Goal: Task Accomplishment & Management: Manage account settings

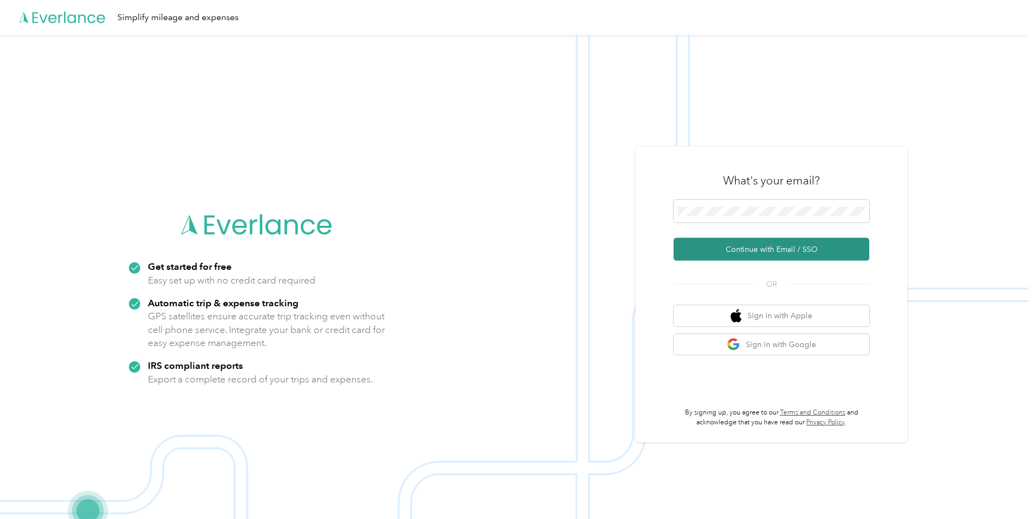
click at [741, 246] on button "Continue with Email / SSO" at bounding box center [772, 249] width 196 height 23
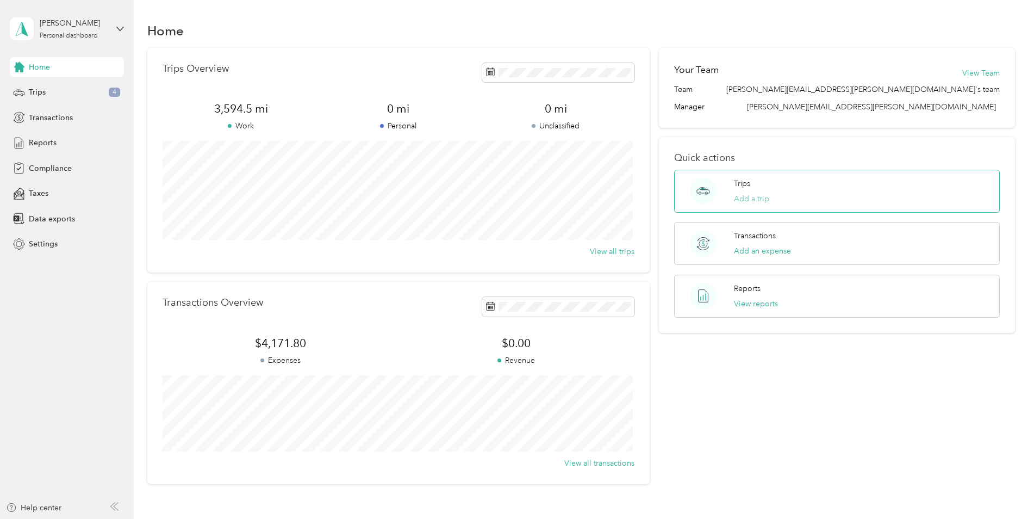
click at [740, 193] on button "Add a trip" at bounding box center [751, 198] width 35 height 11
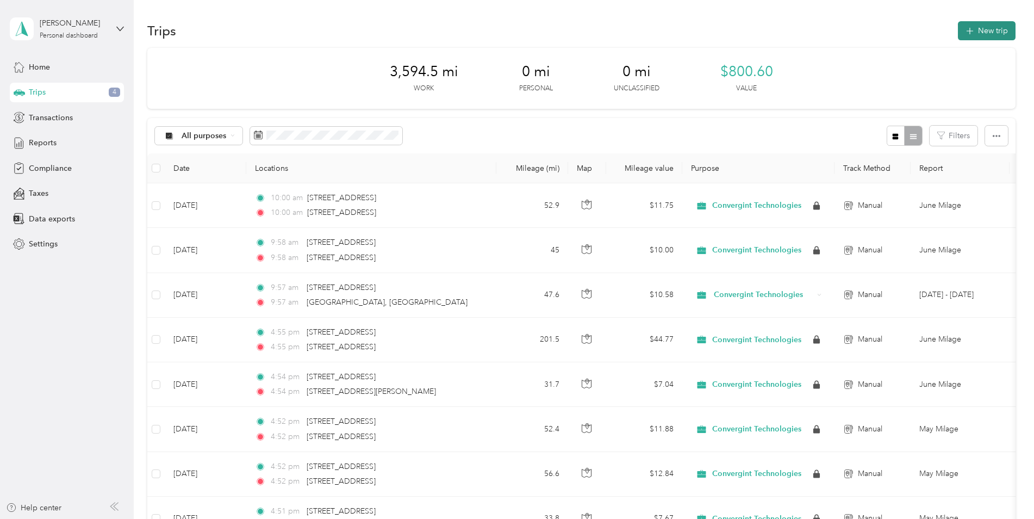
click at [973, 31] on icon "button" at bounding box center [969, 31] width 13 height 13
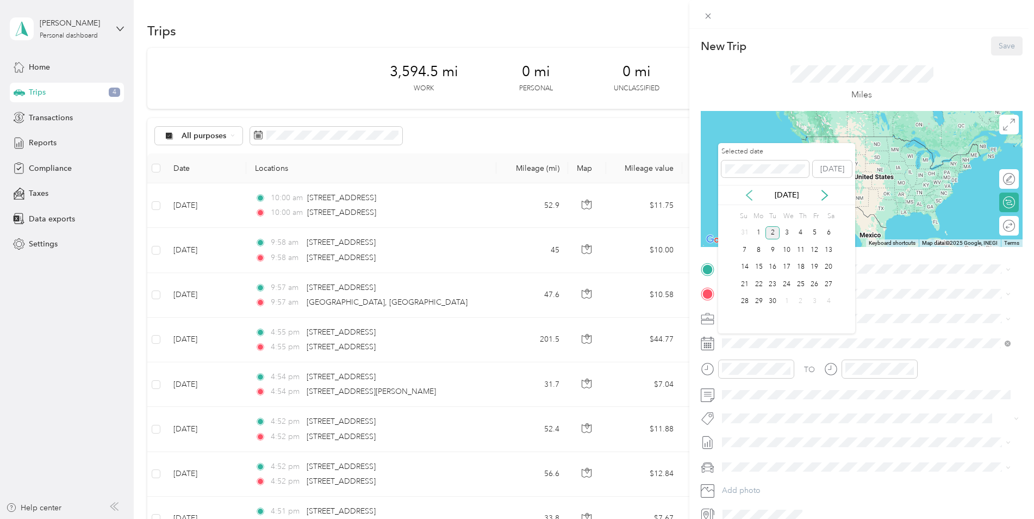
click at [749, 193] on icon at bounding box center [749, 195] width 11 height 11
click at [757, 302] on div "25" at bounding box center [759, 302] width 14 height 14
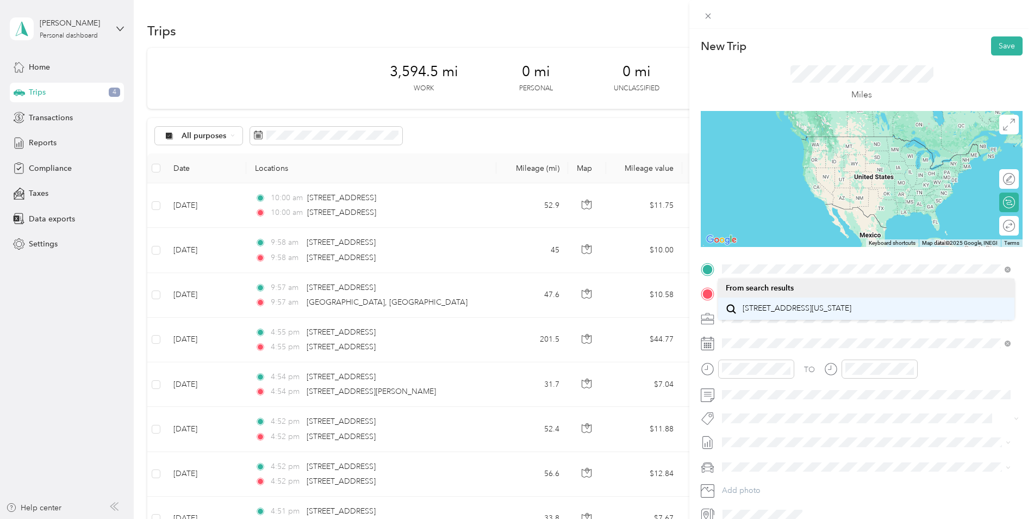
click at [770, 313] on span "[STREET_ADDRESS][US_STATE]" at bounding box center [797, 308] width 109 height 10
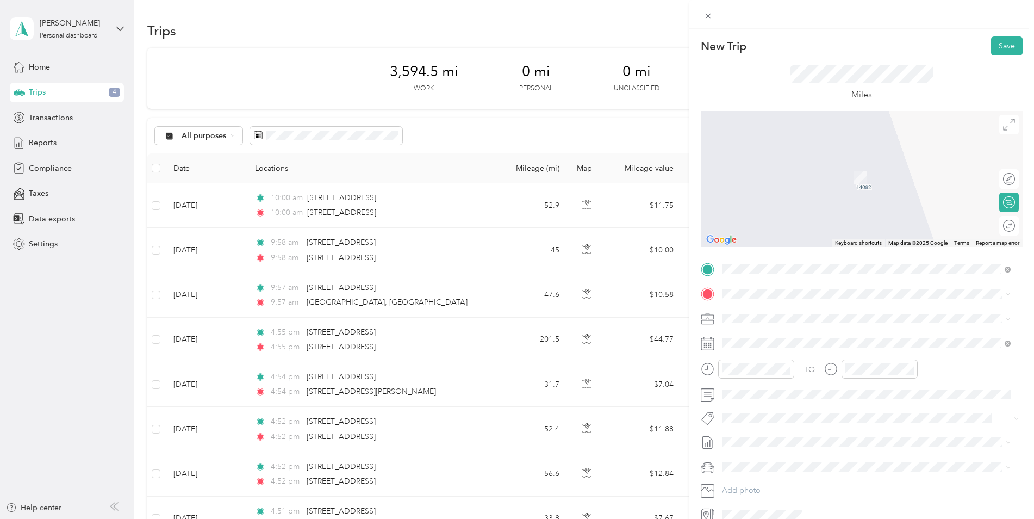
click at [788, 332] on span "[STREET_ADDRESS][US_STATE]" at bounding box center [797, 333] width 109 height 10
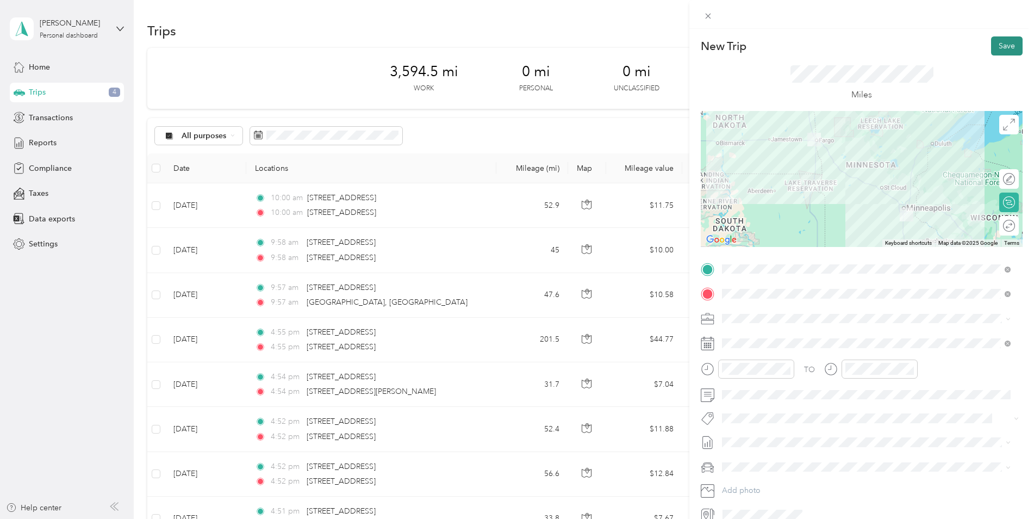
click at [1007, 50] on button "Save" at bounding box center [1007, 45] width 32 height 19
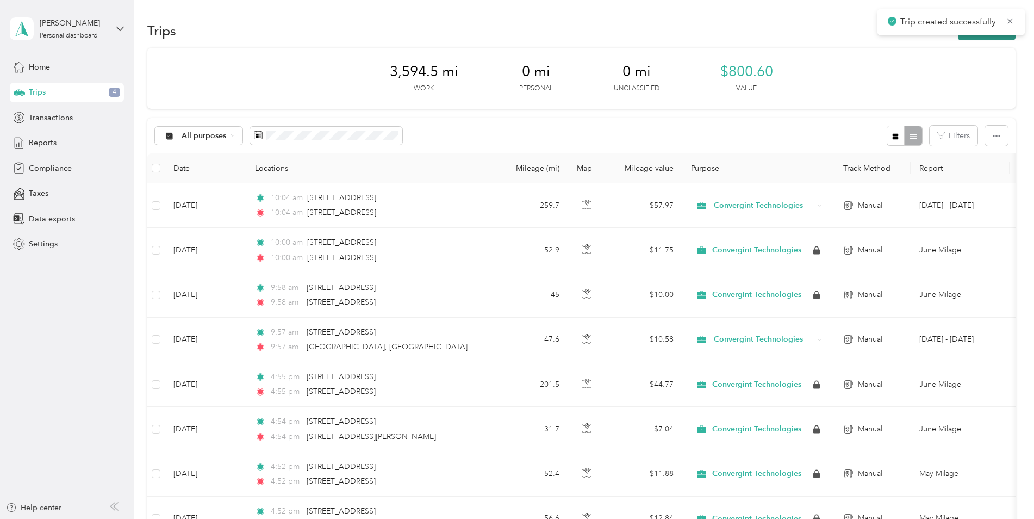
click at [982, 39] on button "New trip" at bounding box center [987, 30] width 58 height 19
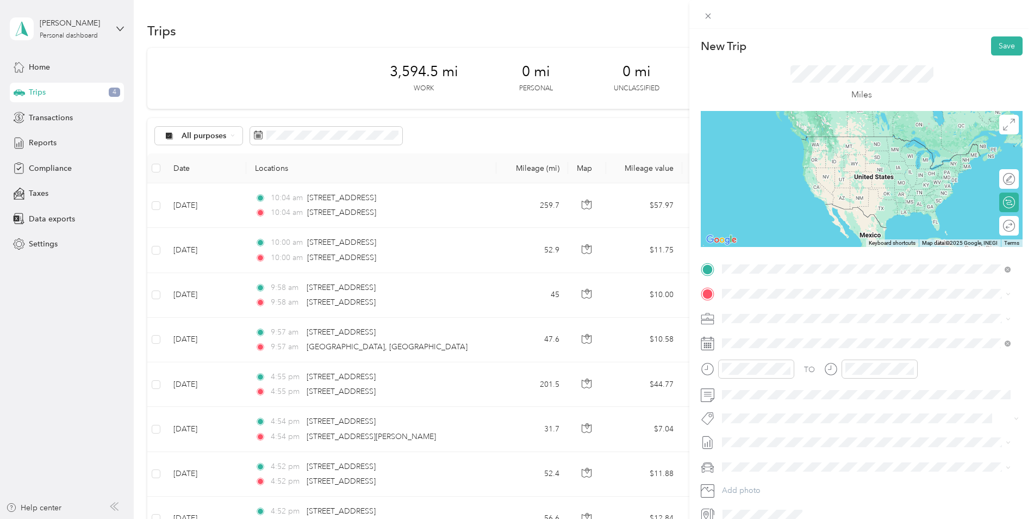
click at [780, 312] on span "[STREET_ADDRESS][US_STATE]" at bounding box center [797, 308] width 109 height 10
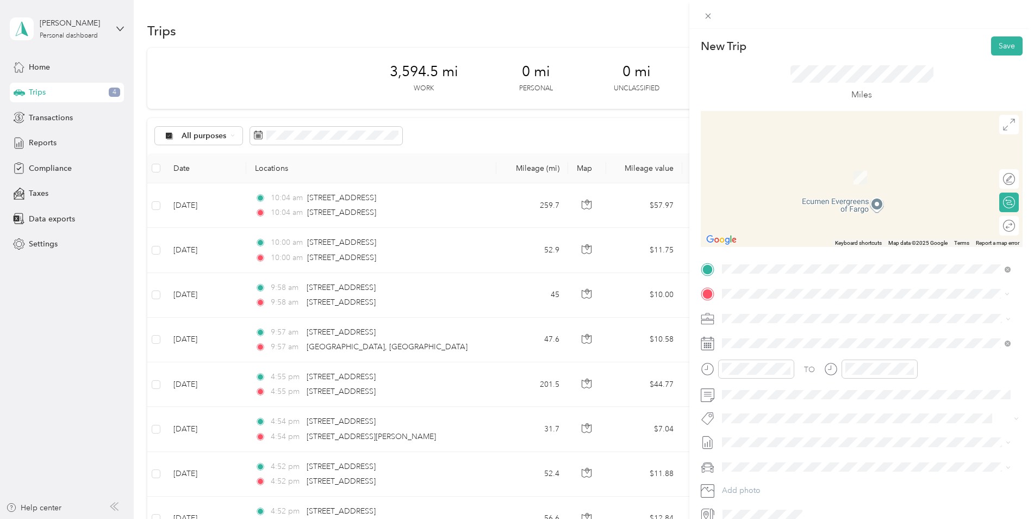
click at [785, 331] on span "[STREET_ADDRESS][US_STATE]" at bounding box center [797, 333] width 109 height 10
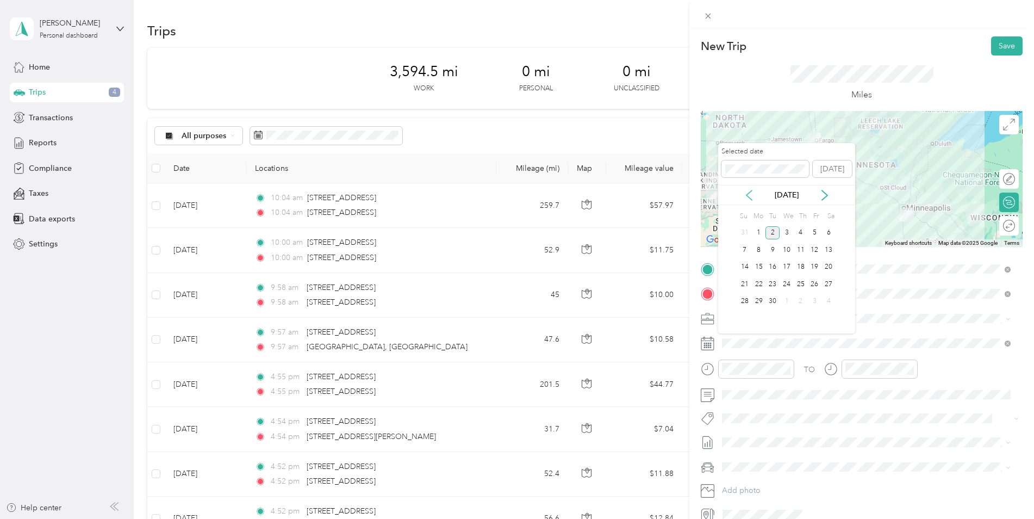
click at [744, 194] on icon at bounding box center [749, 195] width 11 height 11
click at [771, 301] on div "26" at bounding box center [772, 302] width 14 height 14
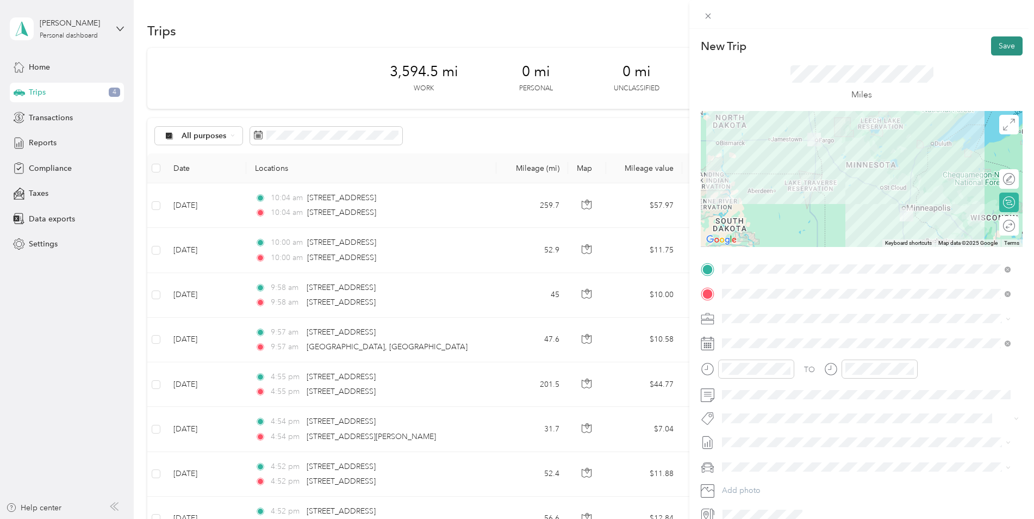
click at [1004, 45] on button "Save" at bounding box center [1007, 45] width 32 height 19
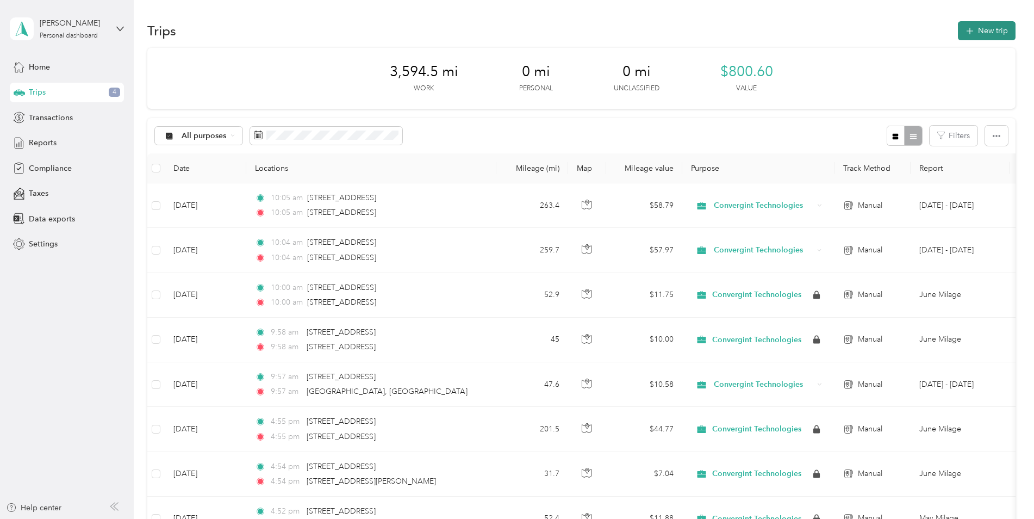
click at [965, 26] on button "New trip" at bounding box center [987, 30] width 58 height 19
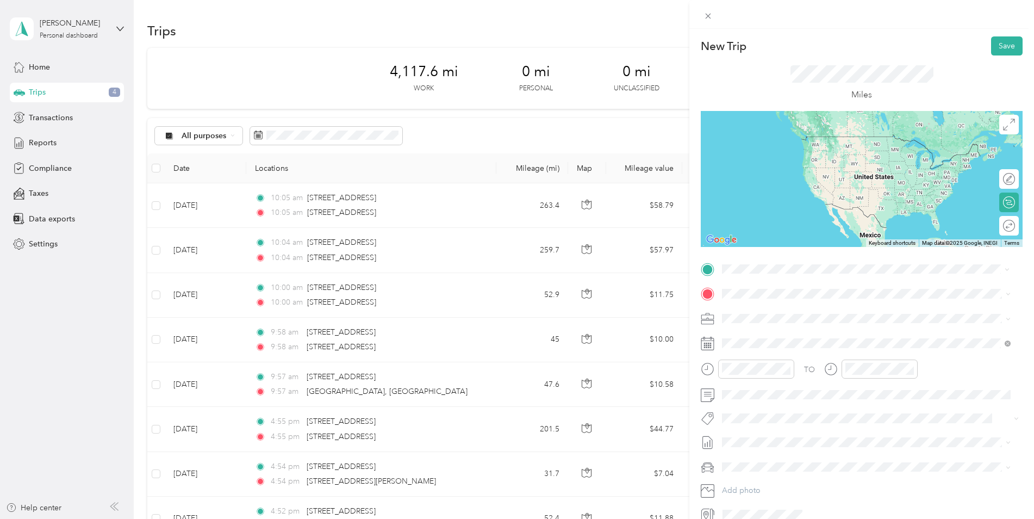
click at [790, 313] on span "[STREET_ADDRESS][US_STATE]" at bounding box center [797, 308] width 109 height 10
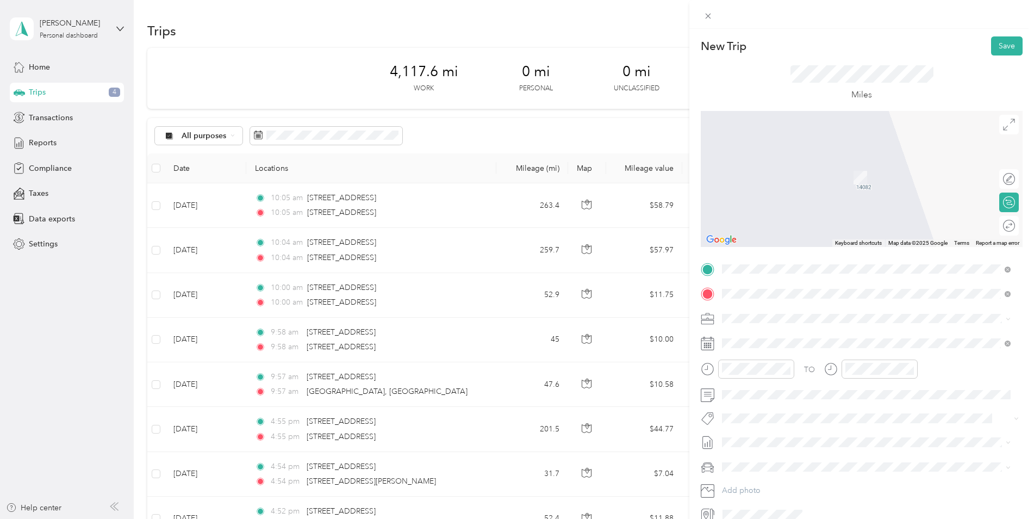
click at [762, 327] on div "[STREET_ADDRESS][US_STATE]" at bounding box center [866, 333] width 281 height 15
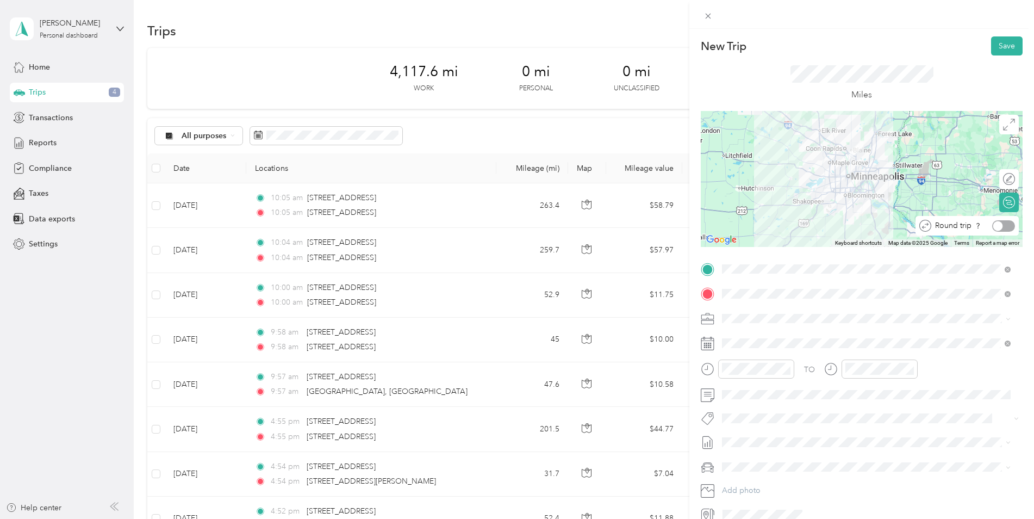
click at [999, 225] on div at bounding box center [1003, 225] width 23 height 11
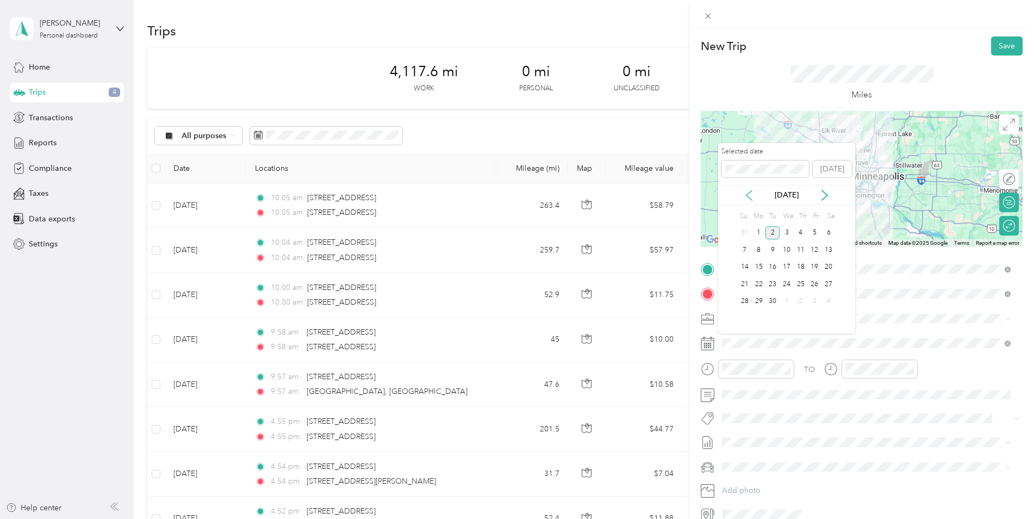
click at [746, 194] on icon at bounding box center [749, 195] width 11 height 11
click at [801, 300] on div "28" at bounding box center [801, 302] width 14 height 14
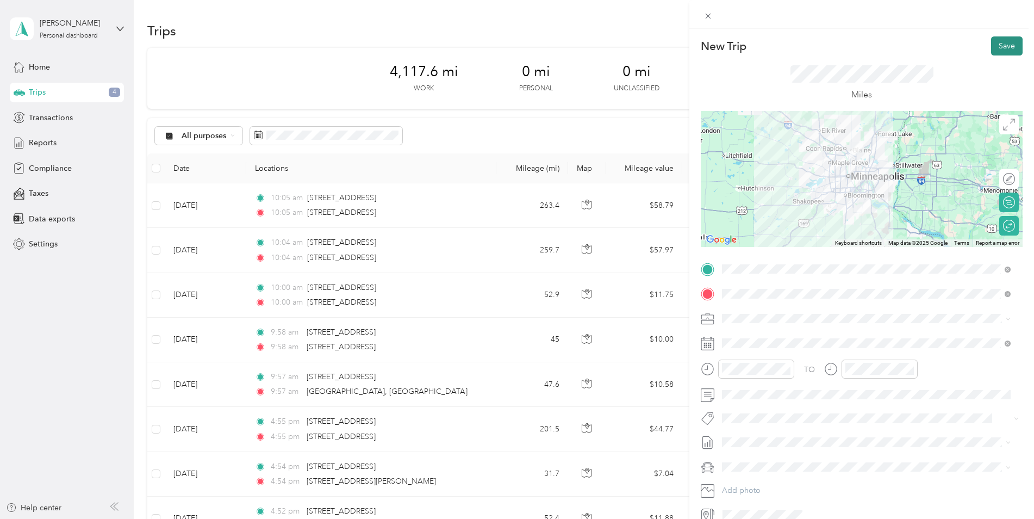
click at [1000, 49] on button "Save" at bounding box center [1007, 45] width 32 height 19
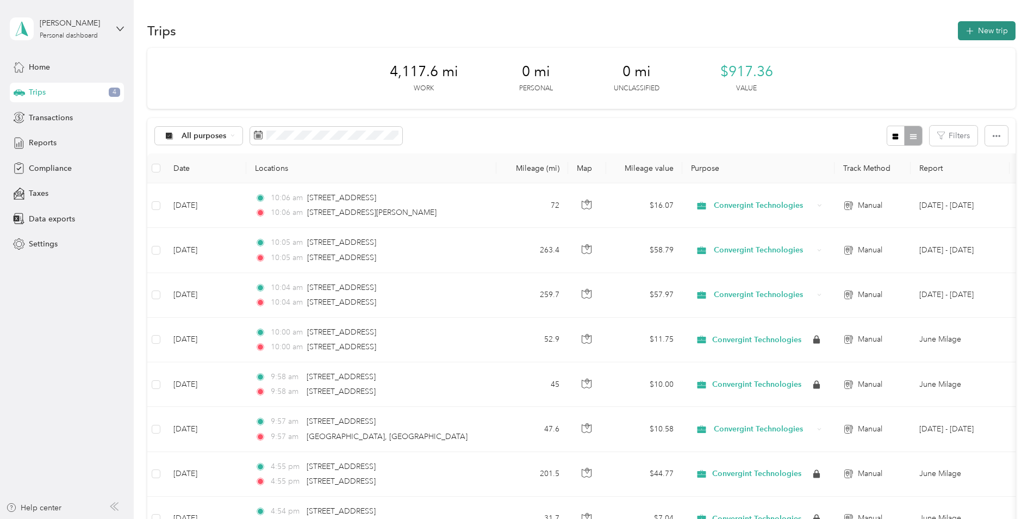
click at [974, 37] on button "New trip" at bounding box center [987, 30] width 58 height 19
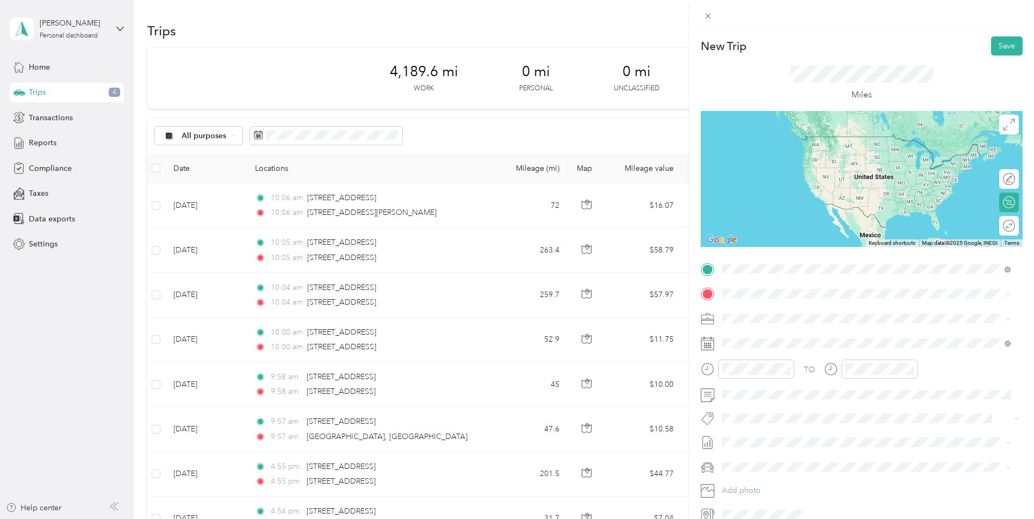
click at [784, 316] on div "[STREET_ADDRESS][US_STATE]" at bounding box center [866, 308] width 281 height 15
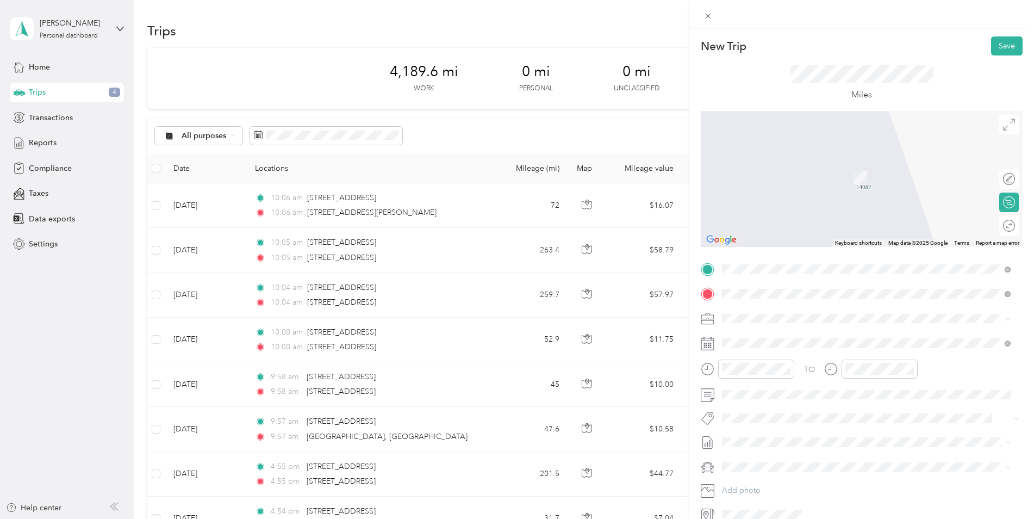
click at [781, 332] on span "[STREET_ADDRESS][PERSON_NAME][PERSON_NAME][US_STATE]" at bounding box center [857, 333] width 229 height 10
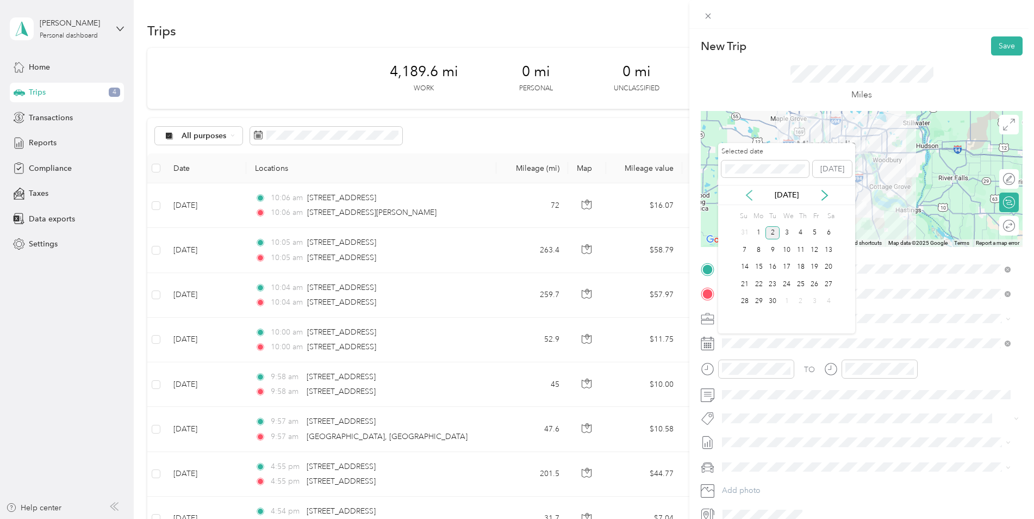
click at [751, 191] on icon at bounding box center [748, 195] width 5 height 10
click at [762, 280] on div "18" at bounding box center [759, 284] width 14 height 14
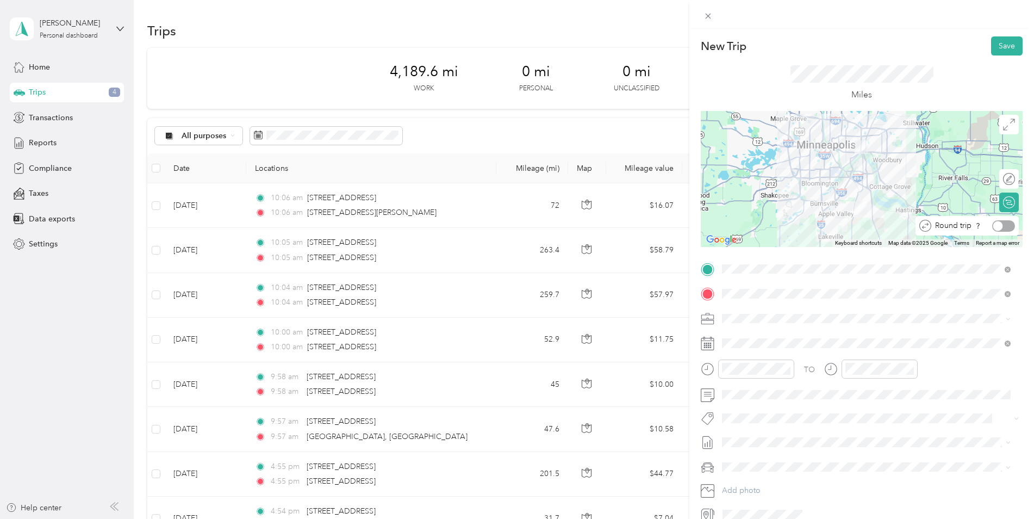
click at [999, 227] on div at bounding box center [1003, 225] width 23 height 11
click at [997, 45] on button "Save" at bounding box center [1007, 45] width 32 height 19
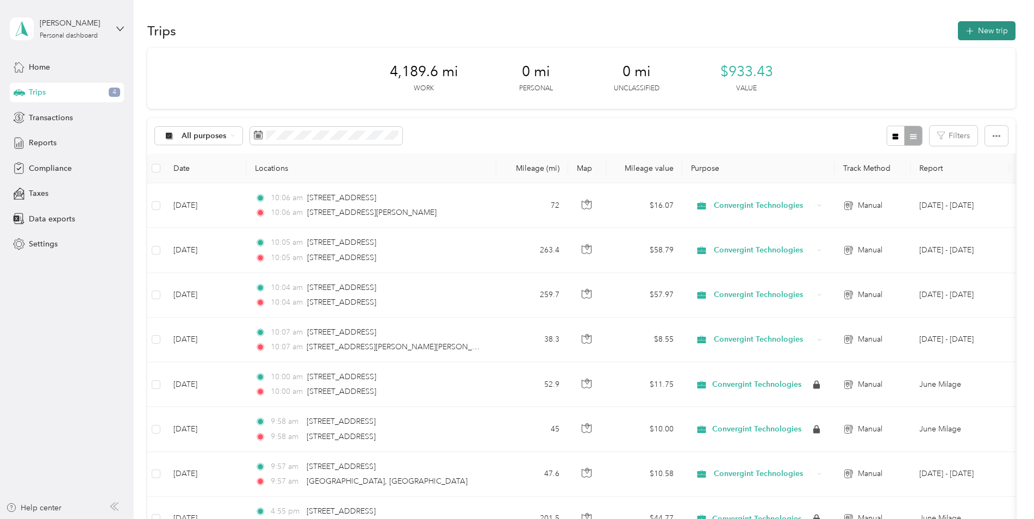
click at [977, 31] on button "New trip" at bounding box center [987, 30] width 58 height 19
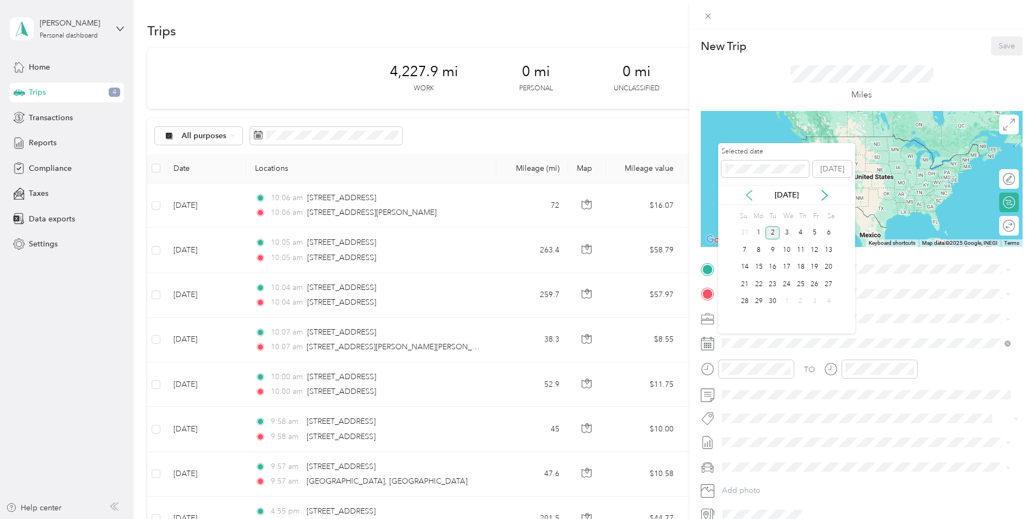
click at [746, 197] on icon at bounding box center [749, 195] width 11 height 11
click at [802, 267] on div "14" at bounding box center [801, 267] width 14 height 14
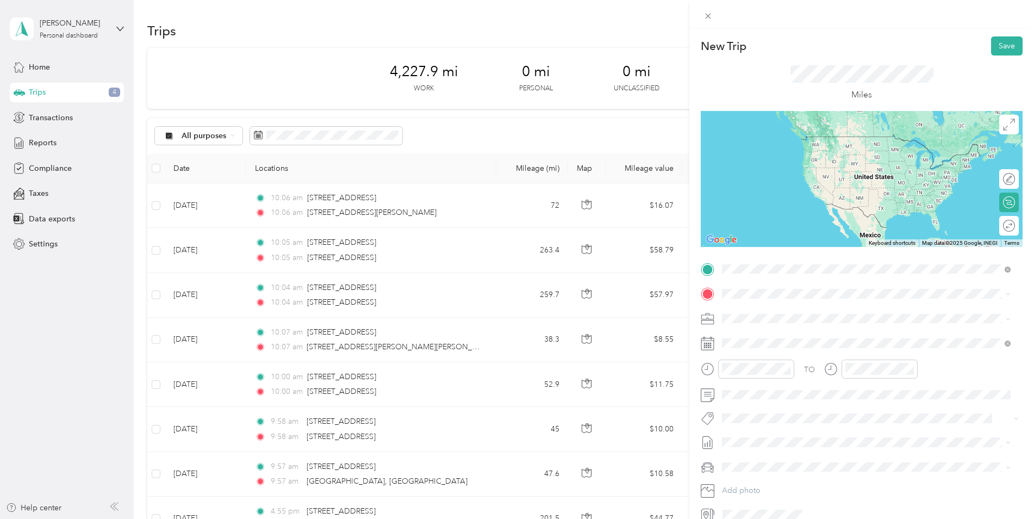
click at [808, 306] on span "[STREET_ADDRESS][US_STATE]" at bounding box center [797, 308] width 109 height 10
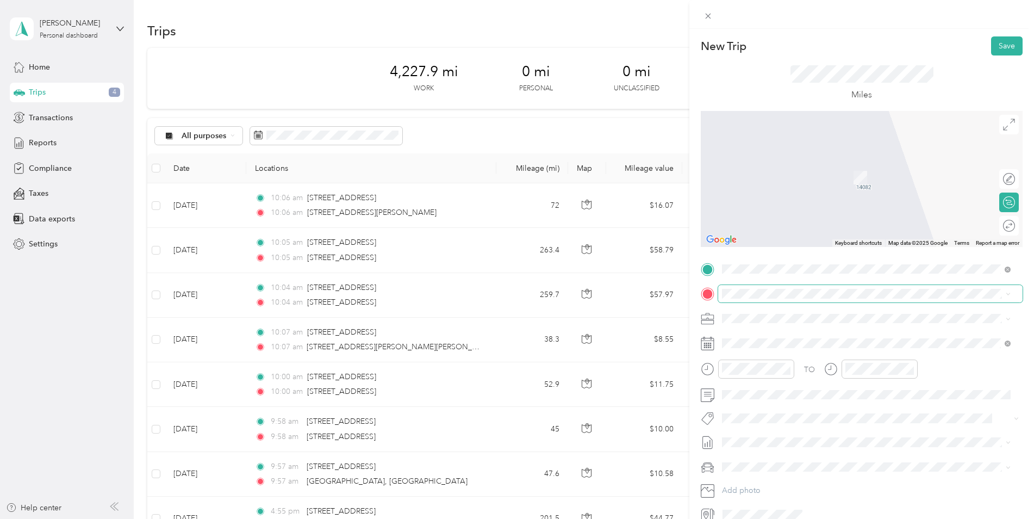
click at [870, 300] on span at bounding box center [870, 293] width 304 height 17
click at [842, 338] on span "[STREET_ADDRESS][US_STATE]" at bounding box center [797, 333] width 109 height 10
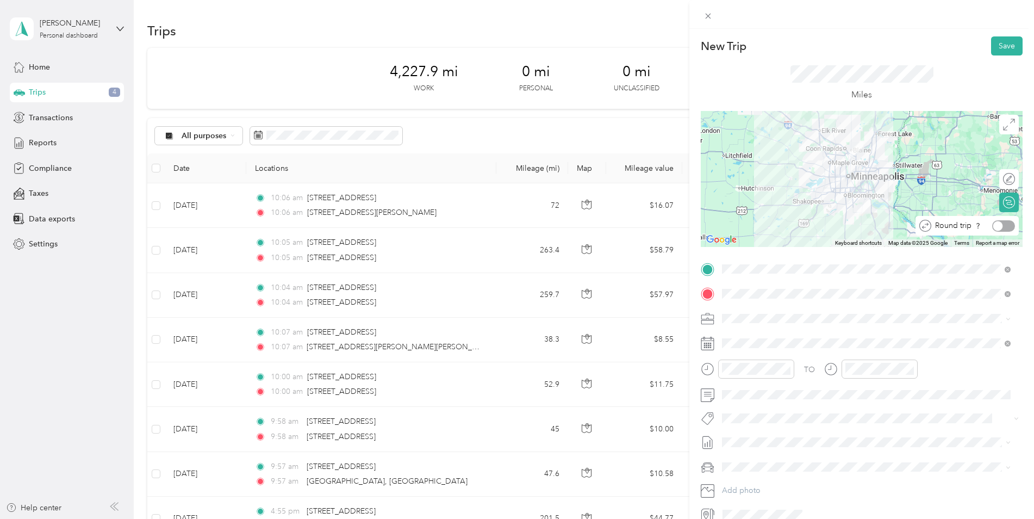
click at [1000, 225] on div at bounding box center [1003, 225] width 23 height 11
click at [1000, 47] on button "Save" at bounding box center [1007, 45] width 32 height 19
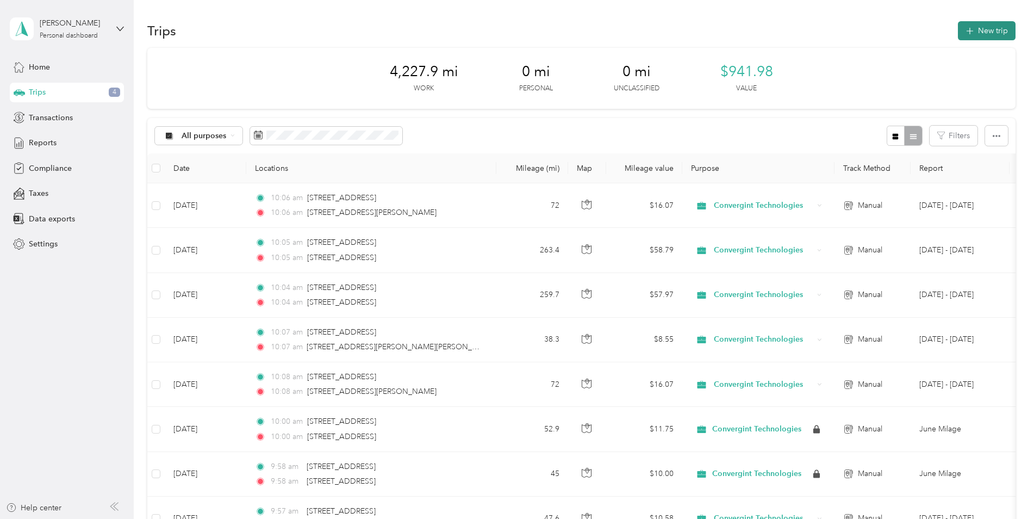
click at [974, 28] on button "New trip" at bounding box center [987, 30] width 58 height 19
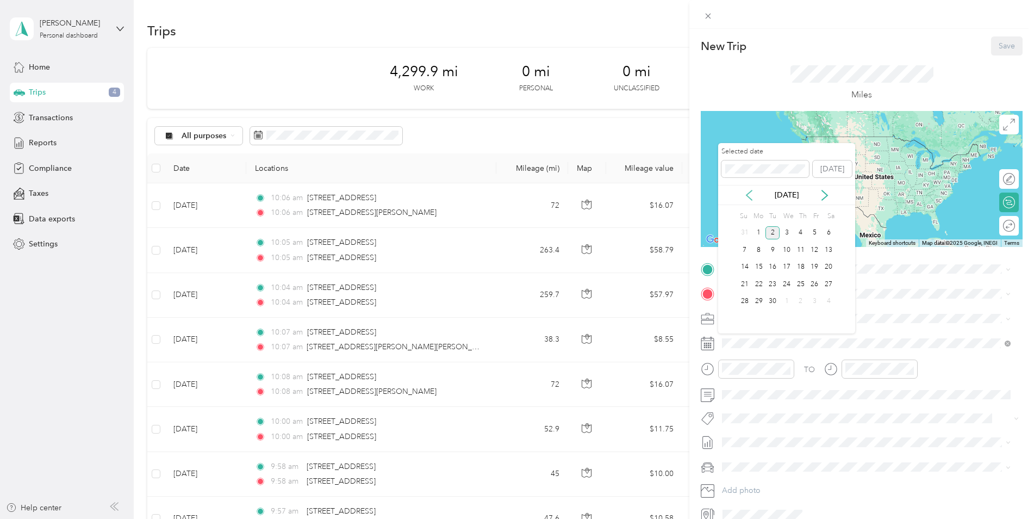
click at [754, 198] on icon at bounding box center [749, 195] width 11 height 11
click at [817, 247] on div "8" at bounding box center [815, 250] width 14 height 14
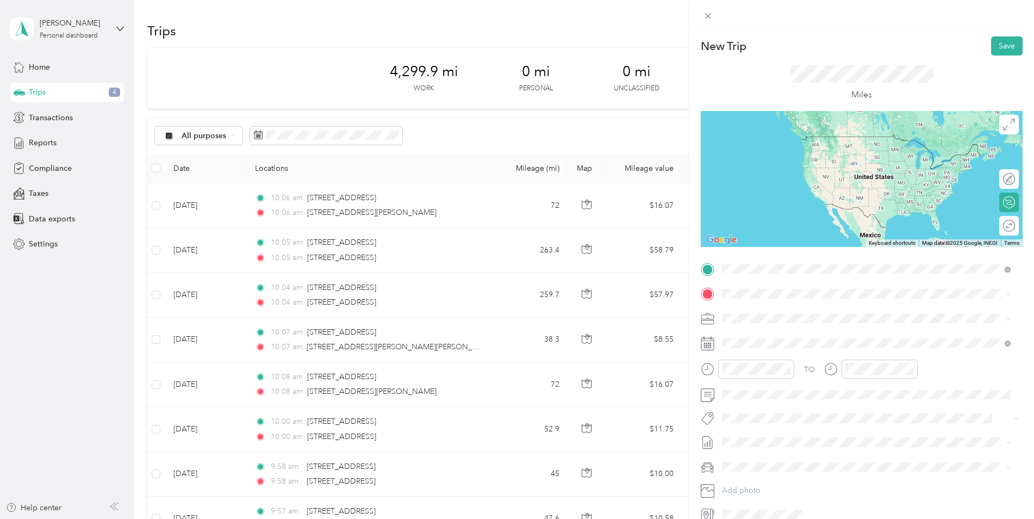
click at [781, 311] on span "[STREET_ADDRESS][US_STATE]" at bounding box center [797, 308] width 109 height 10
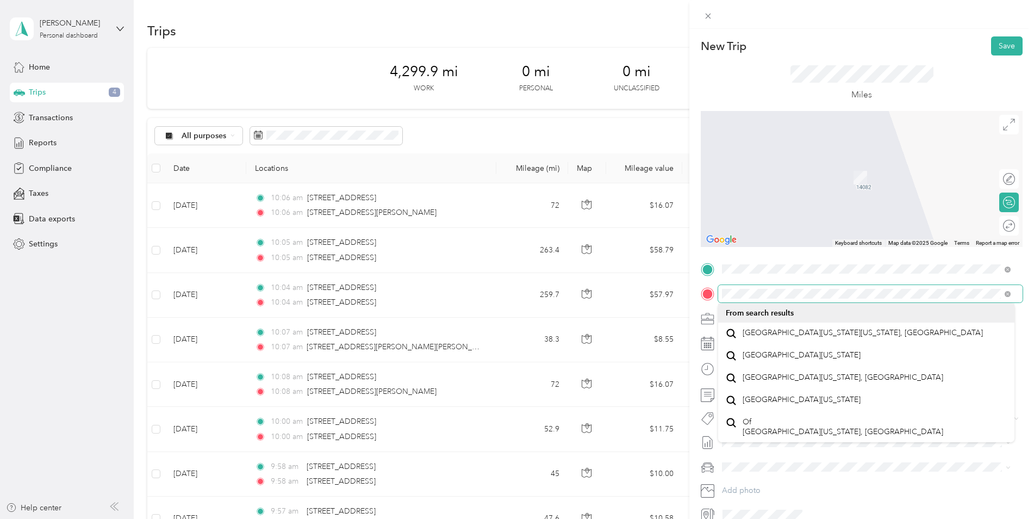
click at [691, 303] on form "New Trip Save This trip cannot be edited because it is either under review, app…" at bounding box center [861, 279] width 345 height 487
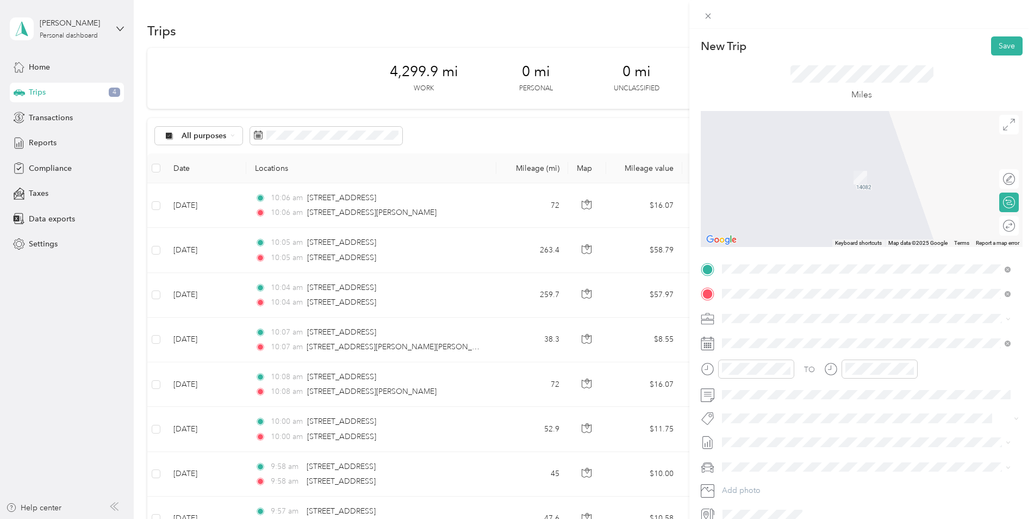
click at [778, 329] on span "[STREET_ADDRESS][PERSON_NAME][US_STATE]" at bounding box center [827, 333] width 169 height 10
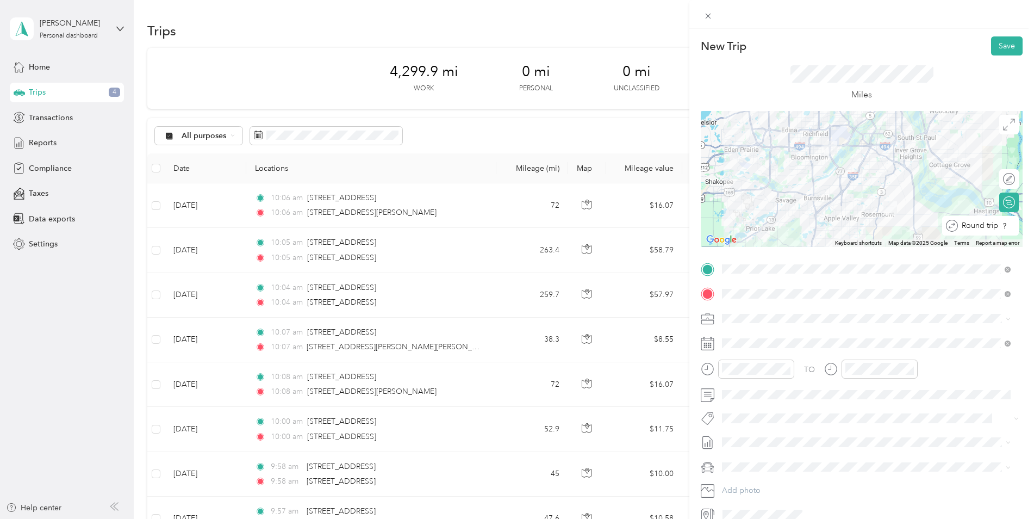
click at [1019, 226] on div at bounding box center [1019, 225] width 0 height 11
click at [994, 50] on button "Save" at bounding box center [1007, 45] width 32 height 19
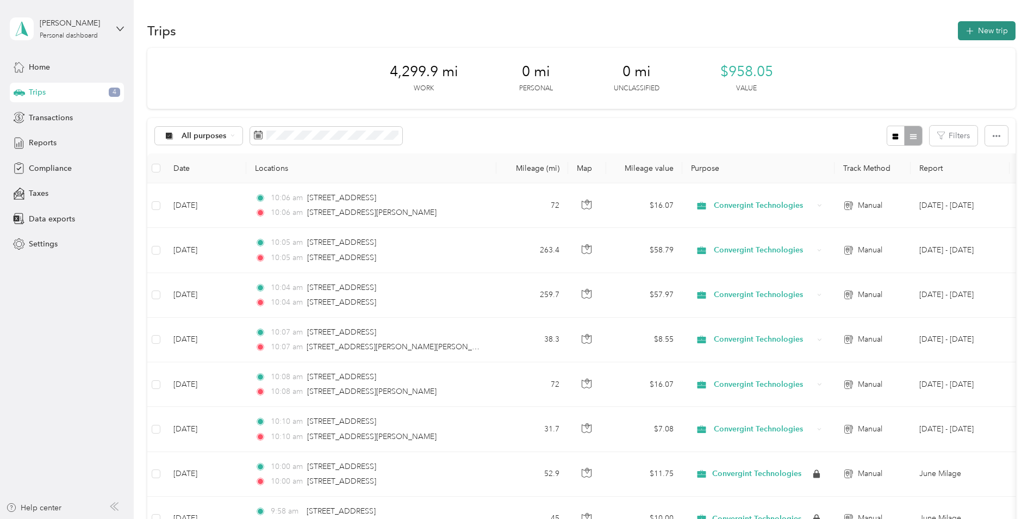
click at [988, 35] on button "New trip" at bounding box center [987, 30] width 58 height 19
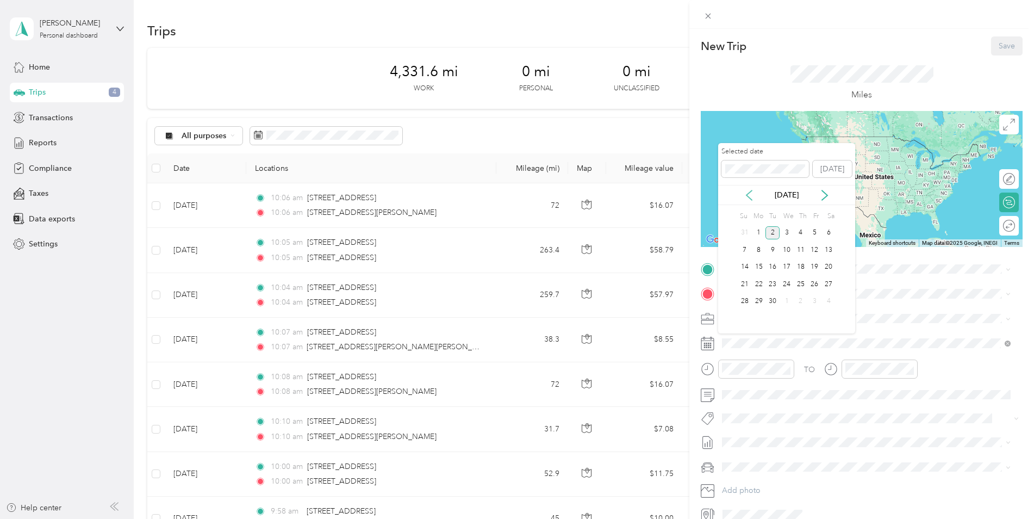
click at [750, 191] on icon at bounding box center [748, 195] width 5 height 10
click at [779, 245] on div "5" at bounding box center [772, 250] width 14 height 14
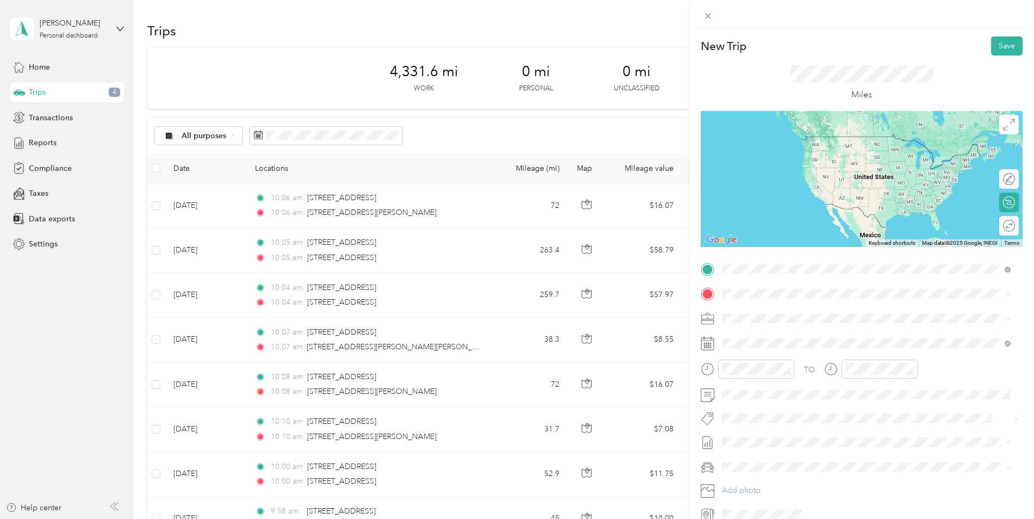
click at [776, 307] on span "[STREET_ADDRESS][US_STATE]" at bounding box center [797, 308] width 109 height 10
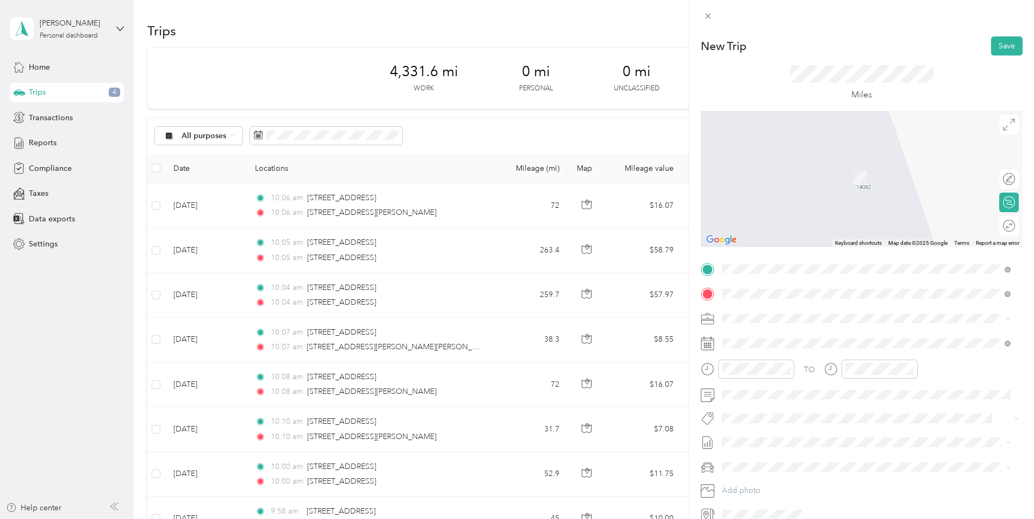
click at [801, 333] on span "[STREET_ADDRESS][US_STATE]" at bounding box center [797, 333] width 109 height 10
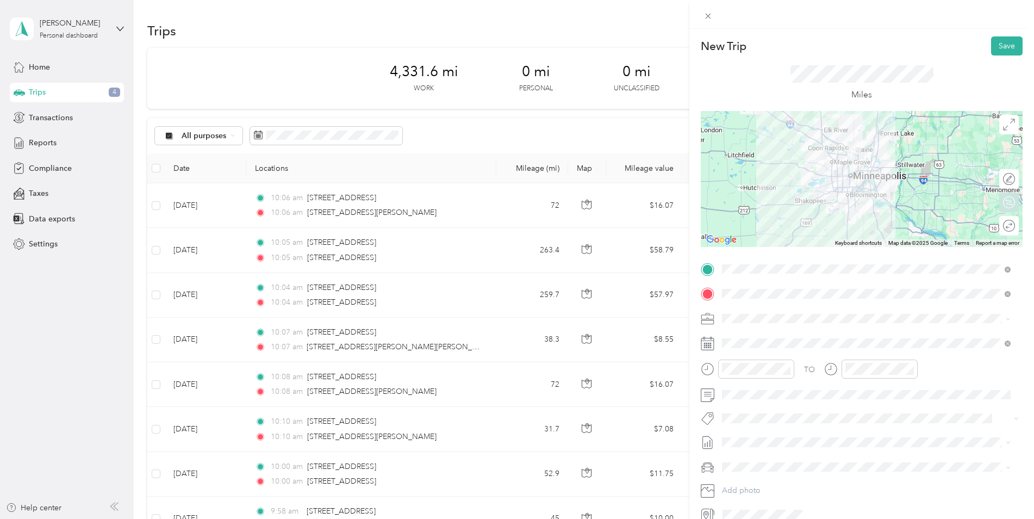
click at [999, 229] on div "Round trip" at bounding box center [1009, 226] width 20 height 20
click at [995, 227] on div at bounding box center [1003, 225] width 23 height 11
click at [1006, 48] on button "Save" at bounding box center [1007, 45] width 32 height 19
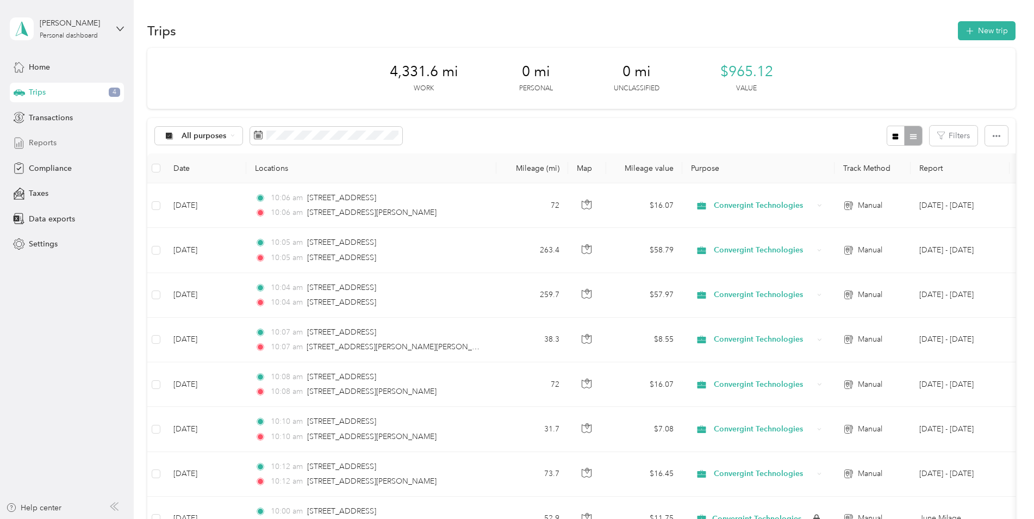
click at [55, 142] on span "Reports" at bounding box center [43, 142] width 28 height 11
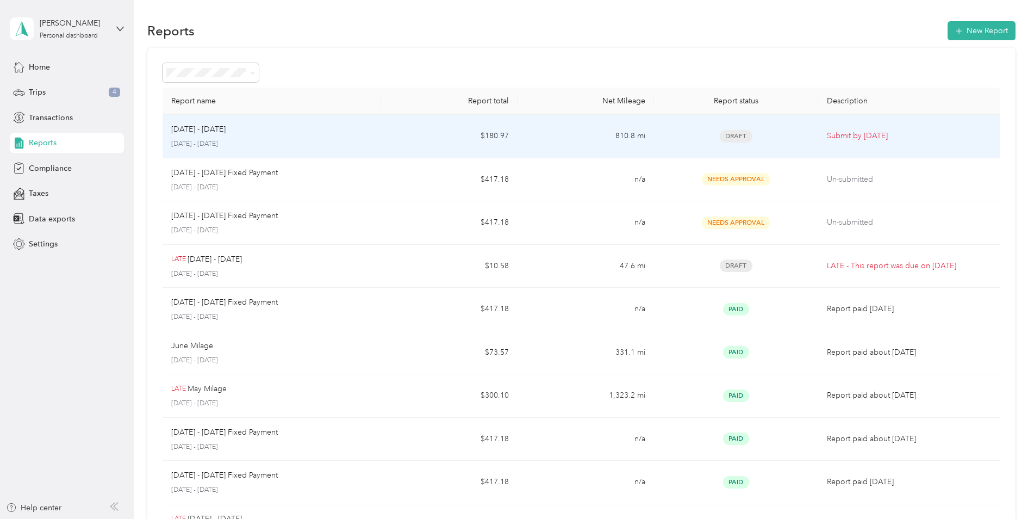
click at [396, 138] on td "$180.97" at bounding box center [449, 136] width 136 height 43
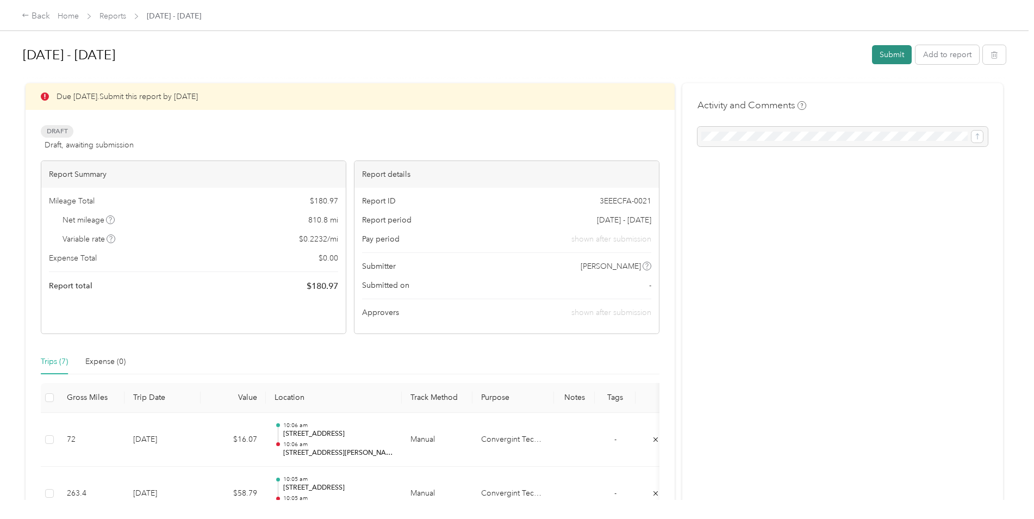
click at [884, 52] on button "Submit" at bounding box center [892, 54] width 40 height 19
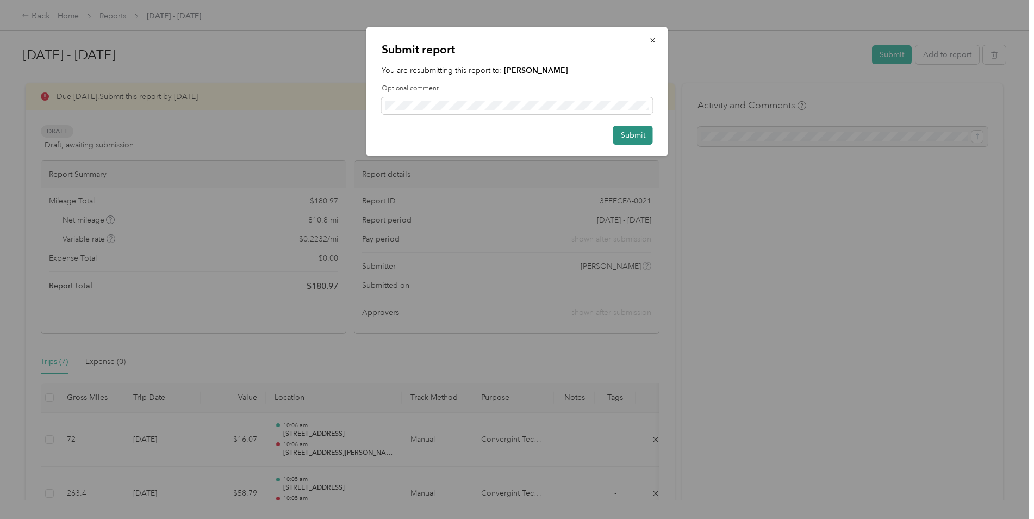
click at [631, 132] on button "Submit" at bounding box center [633, 135] width 40 height 19
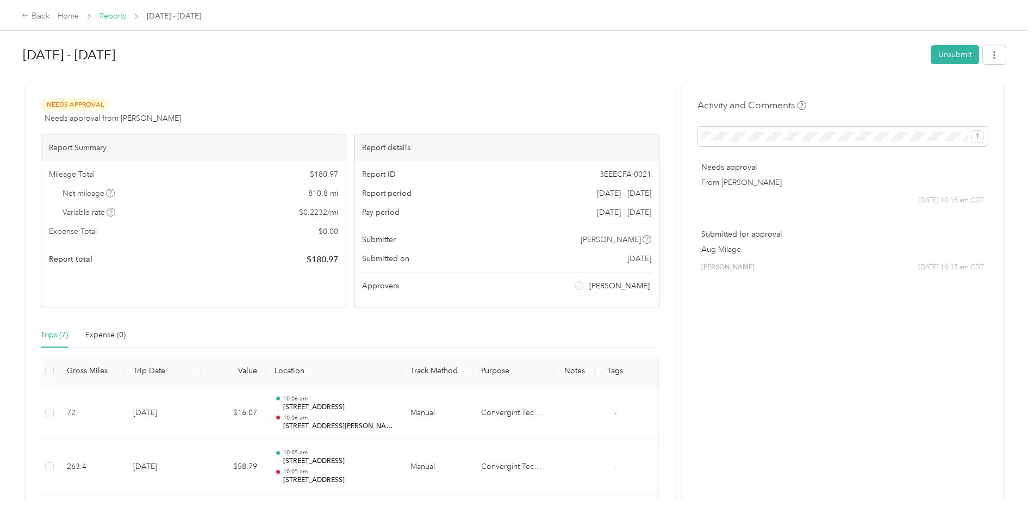
click at [120, 14] on link "Reports" at bounding box center [112, 15] width 27 height 9
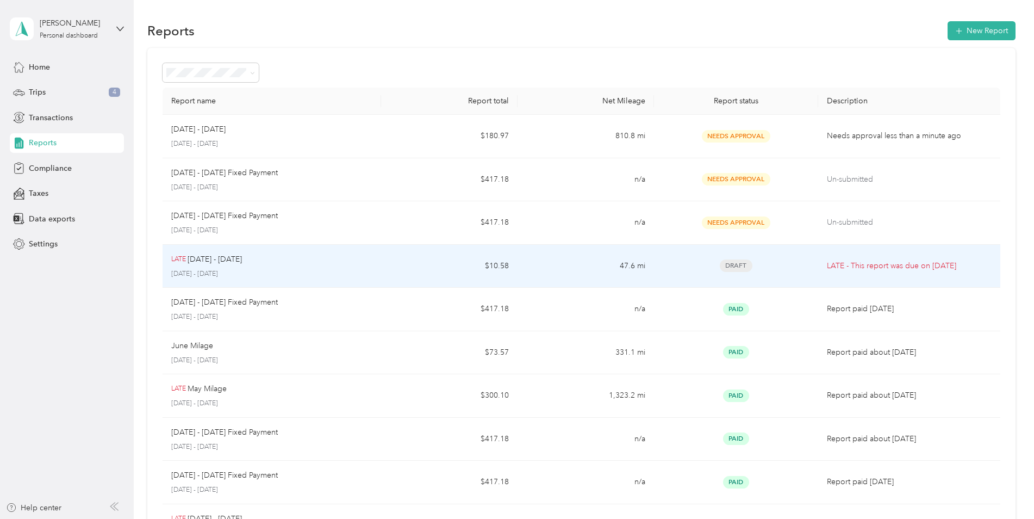
click at [279, 269] on p "[DATE] - [DATE]" at bounding box center [271, 274] width 201 height 10
